Goal: Use online tool/utility

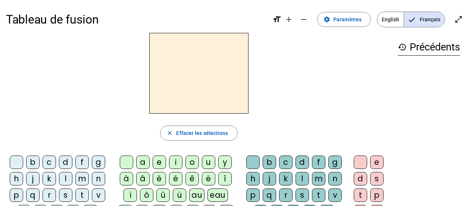
scroll to position [62, 0]
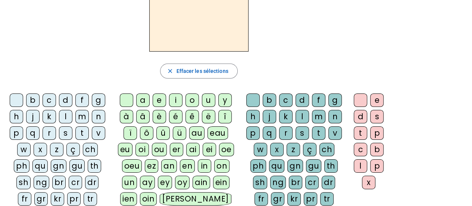
click at [66, 97] on div "d" at bounding box center [65, 99] width 13 height 13
click at [206, 100] on div "u" at bounding box center [208, 99] width 13 height 13
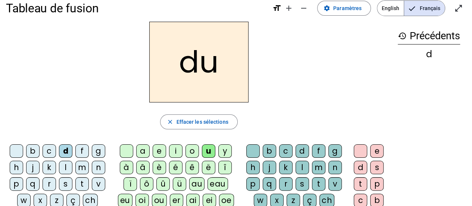
scroll to position [11, 0]
click at [79, 179] on div "t" at bounding box center [81, 183] width 13 height 13
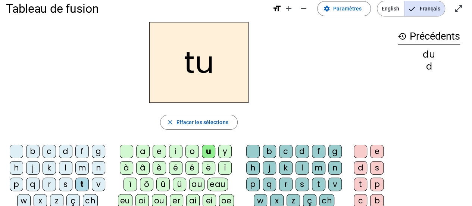
click at [79, 179] on div "t" at bounding box center [81, 183] width 13 height 13
click at [143, 151] on div "a" at bounding box center [142, 150] width 13 height 13
click at [156, 152] on div "e" at bounding box center [159, 150] width 13 height 13
click at [66, 144] on div "d" at bounding box center [65, 150] width 13 height 13
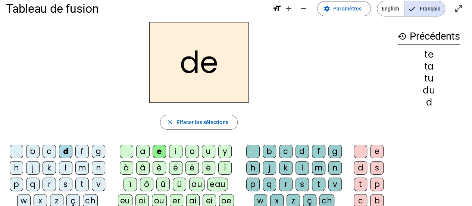
click at [34, 165] on div "j" at bounding box center [32, 167] width 13 height 13
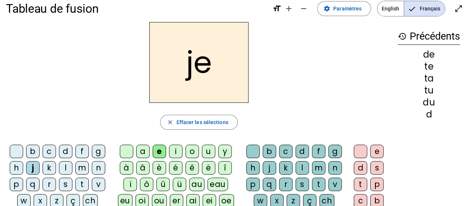
click at [86, 168] on div "m" at bounding box center [81, 167] width 13 height 13
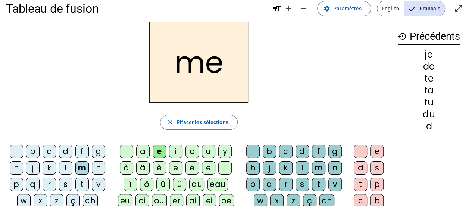
click at [143, 150] on div "a" at bounding box center [142, 150] width 13 height 13
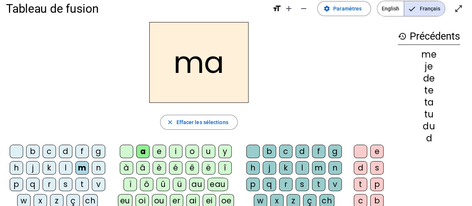
click at [298, 165] on div "l" at bounding box center [302, 167] width 13 height 13
